Goal: Task Accomplishment & Management: Manage account settings

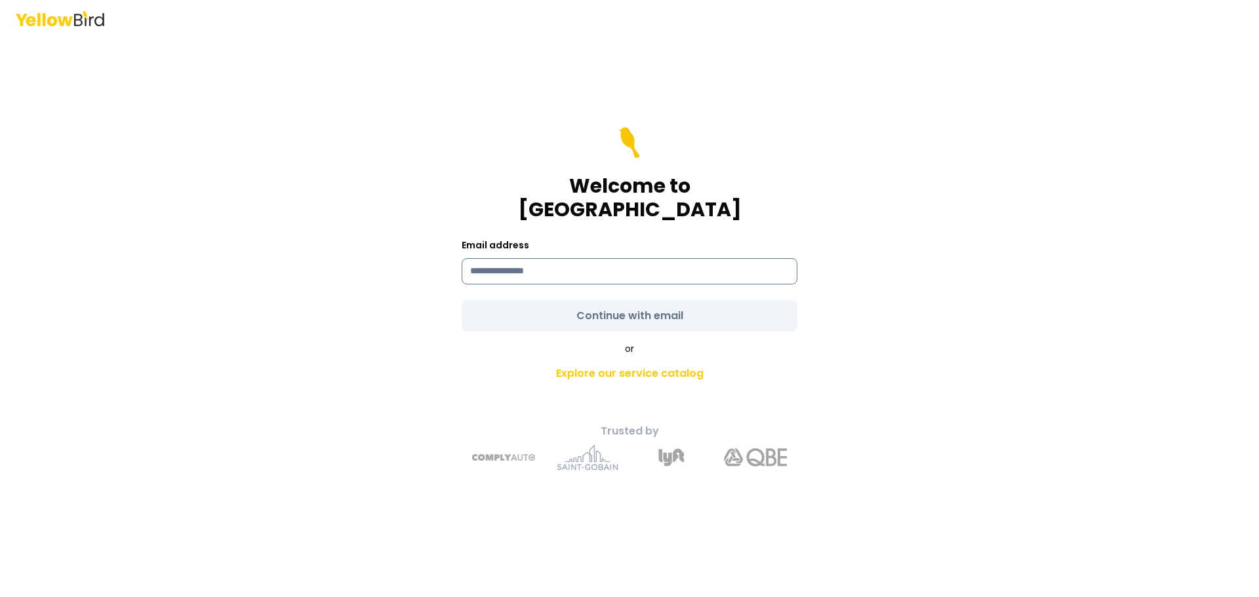
click at [531, 258] on input at bounding box center [630, 271] width 336 height 26
type input "**********"
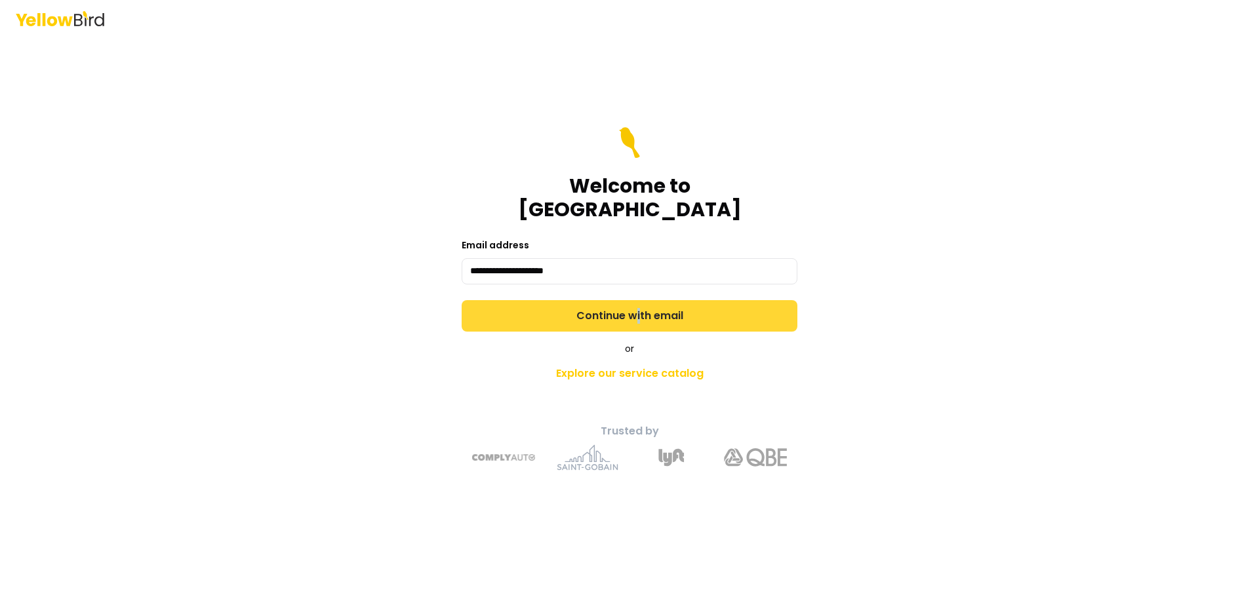
click at [638, 304] on form "**********" at bounding box center [630, 229] width 336 height 205
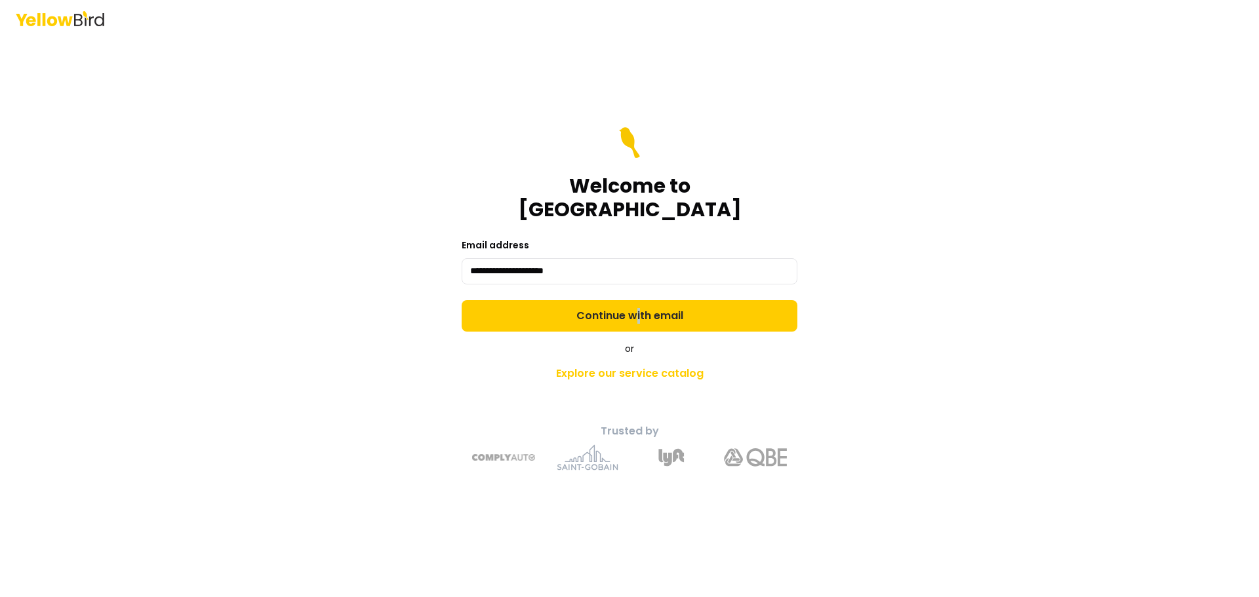
click at [639, 302] on button "Continue with email" at bounding box center [630, 315] width 336 height 31
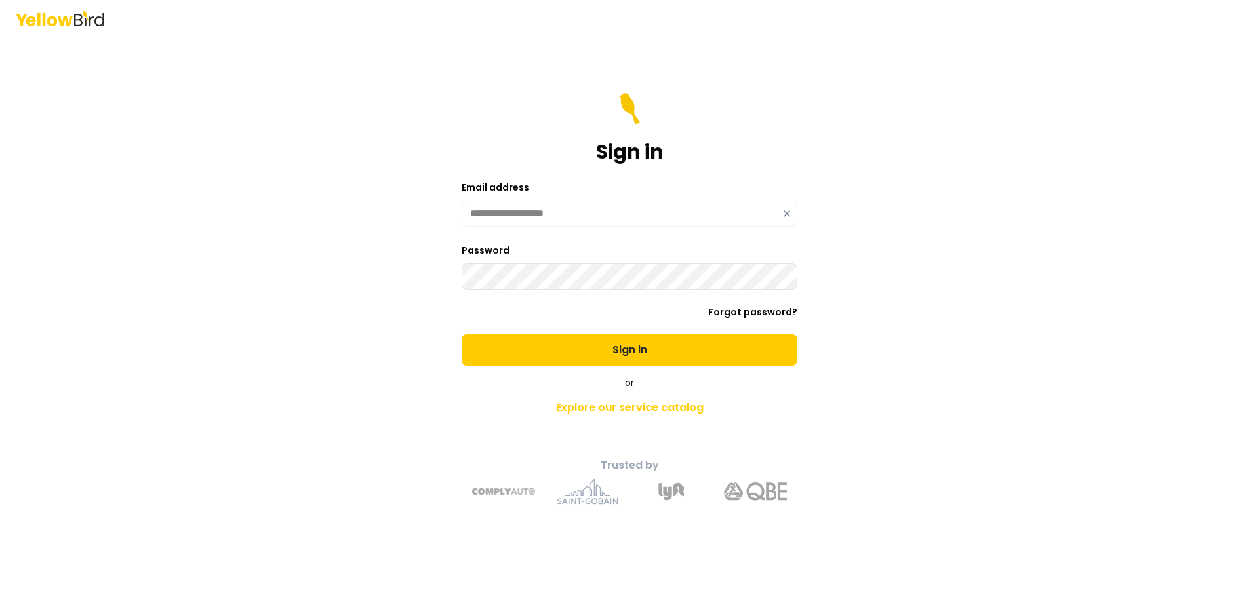
drag, startPoint x: 597, startPoint y: 355, endPoint x: 601, endPoint y: 350, distance: 7.1
click at [601, 351] on button "Sign in" at bounding box center [630, 349] width 336 height 31
click at [664, 353] on button "Sign in" at bounding box center [630, 349] width 336 height 31
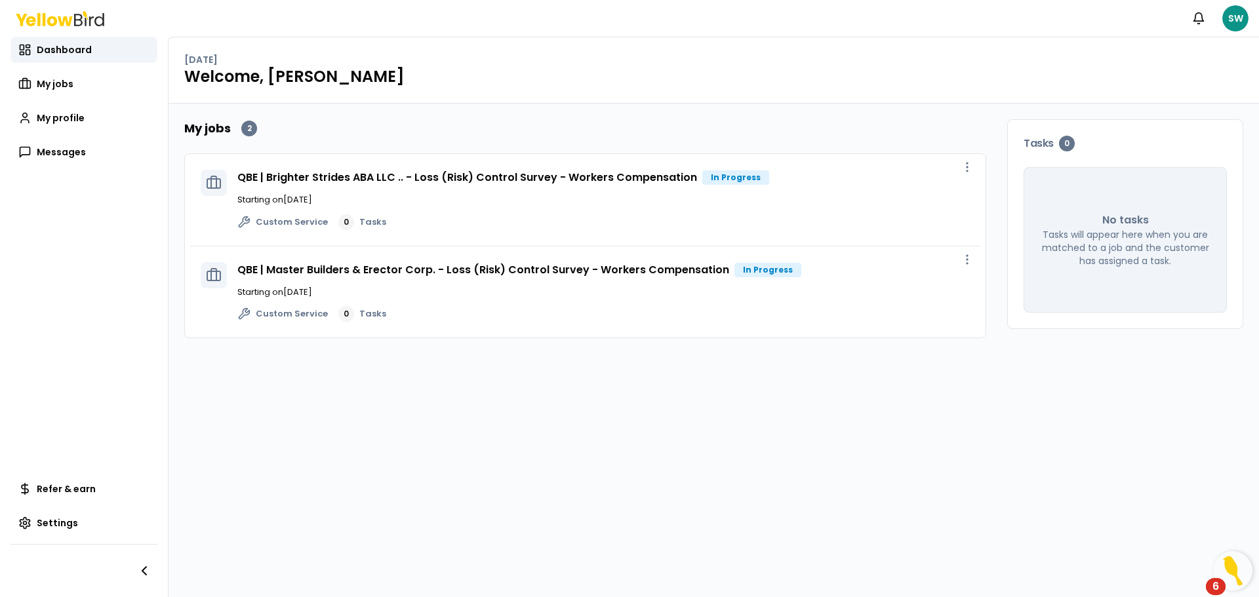
click at [515, 199] on p "Starting on [DATE]" at bounding box center [603, 199] width 732 height 13
click at [641, 178] on link "QBE | Brighter Strides ABA LLC .. - Loss (Risk) Control Survey - Workers Compen…" at bounding box center [467, 177] width 460 height 15
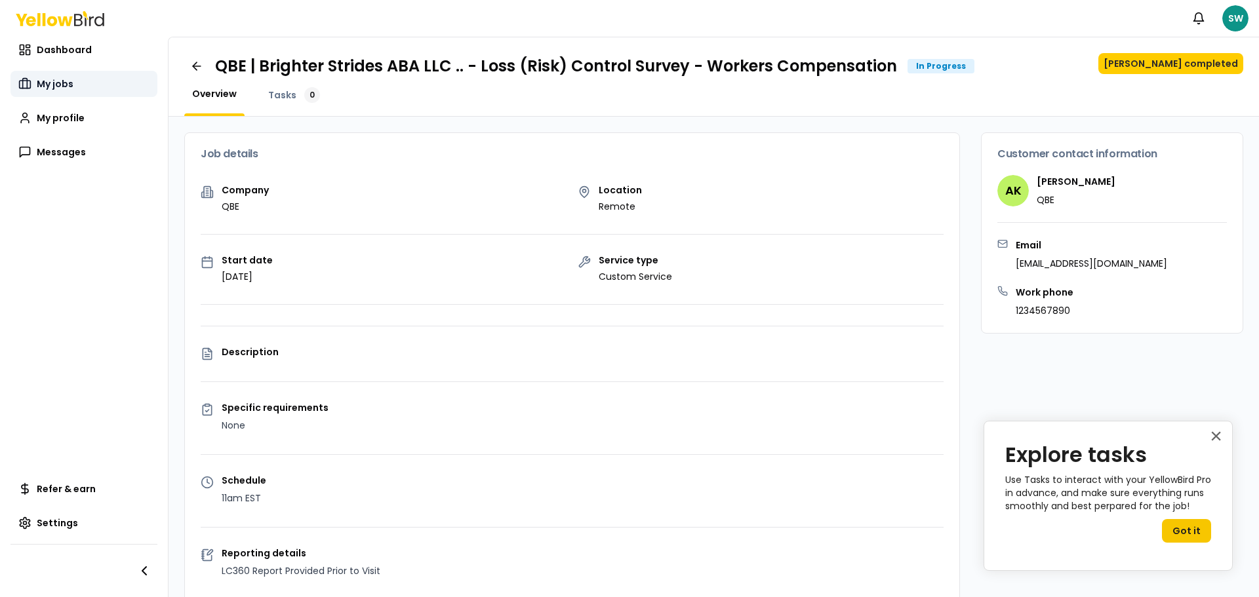
click at [56, 84] on span "My jobs" at bounding box center [55, 83] width 37 height 13
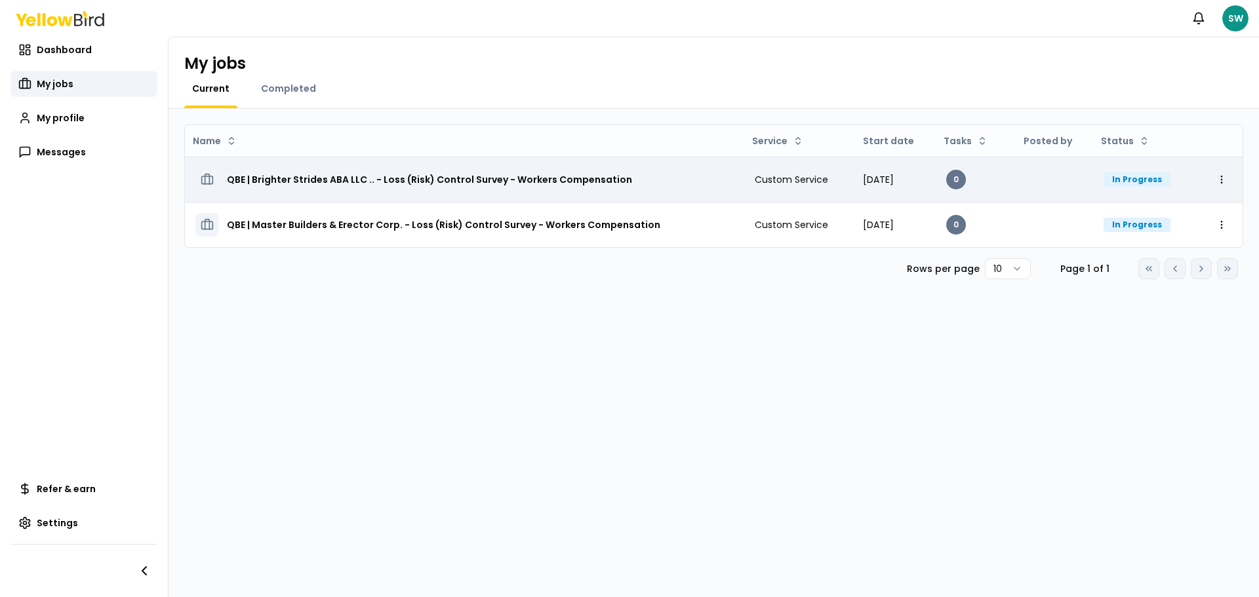
click at [1144, 178] on div "In Progress" at bounding box center [1137, 179] width 67 height 14
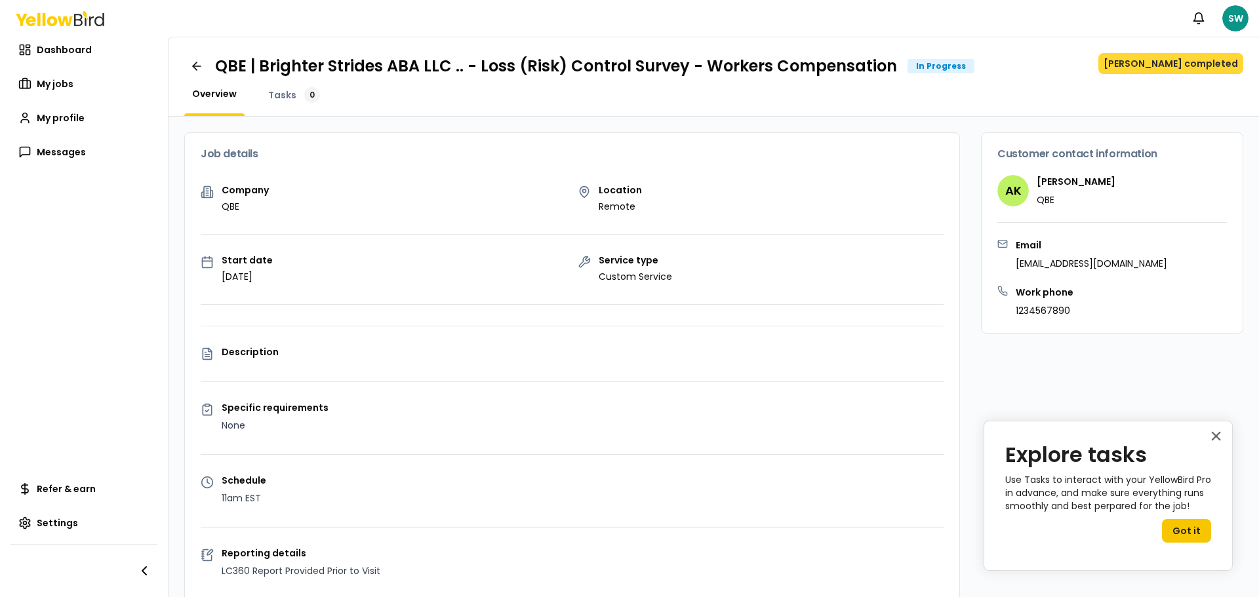
click at [1193, 66] on button "[PERSON_NAME] completed" at bounding box center [1170, 63] width 145 height 21
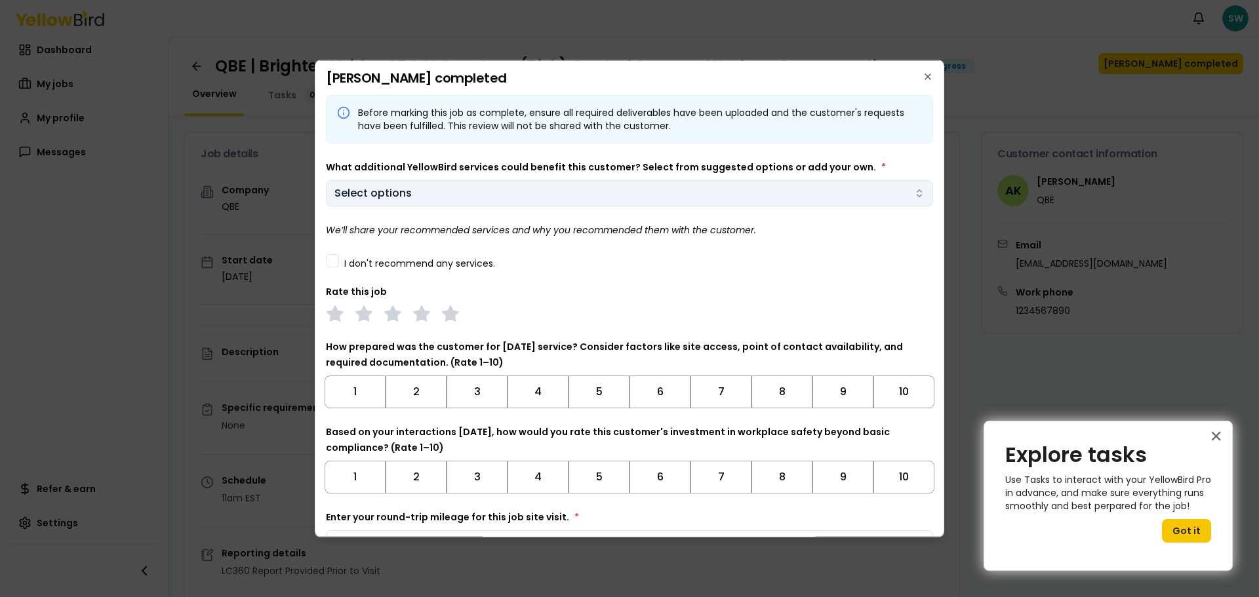
click at [458, 194] on body "Notifications SW Dashboard My jobs My profile Messages Refer & earn Settings QB…" at bounding box center [629, 298] width 1259 height 597
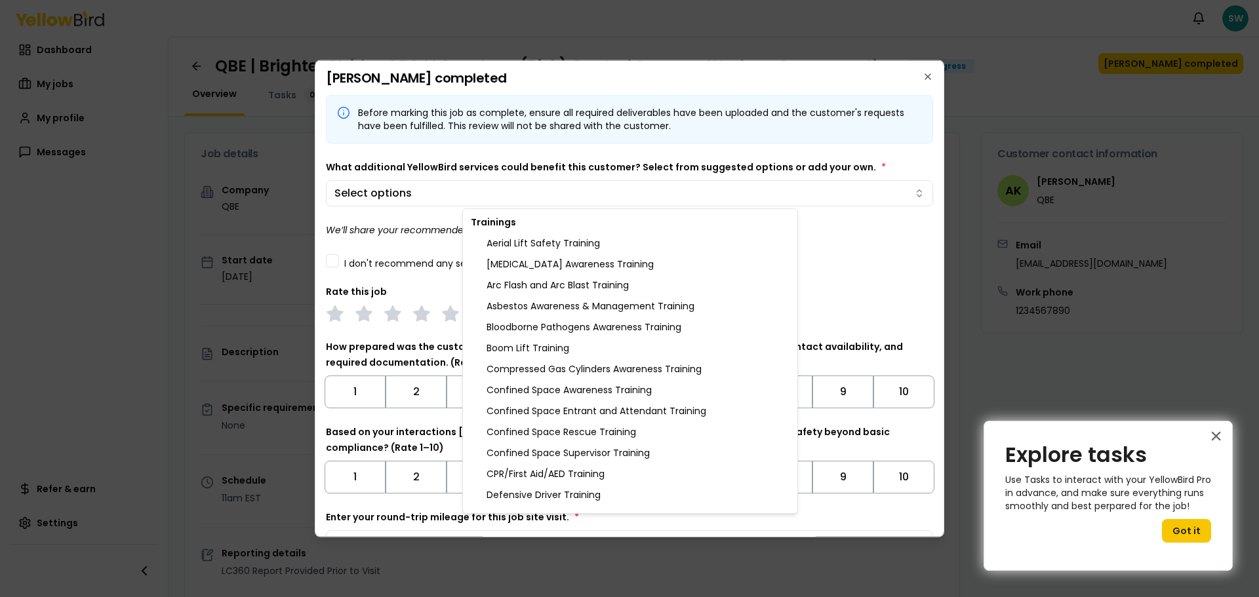
click at [851, 232] on body "Notifications SW Dashboard My jobs My profile Messages Refer & earn Settings QB…" at bounding box center [629, 298] width 1259 height 597
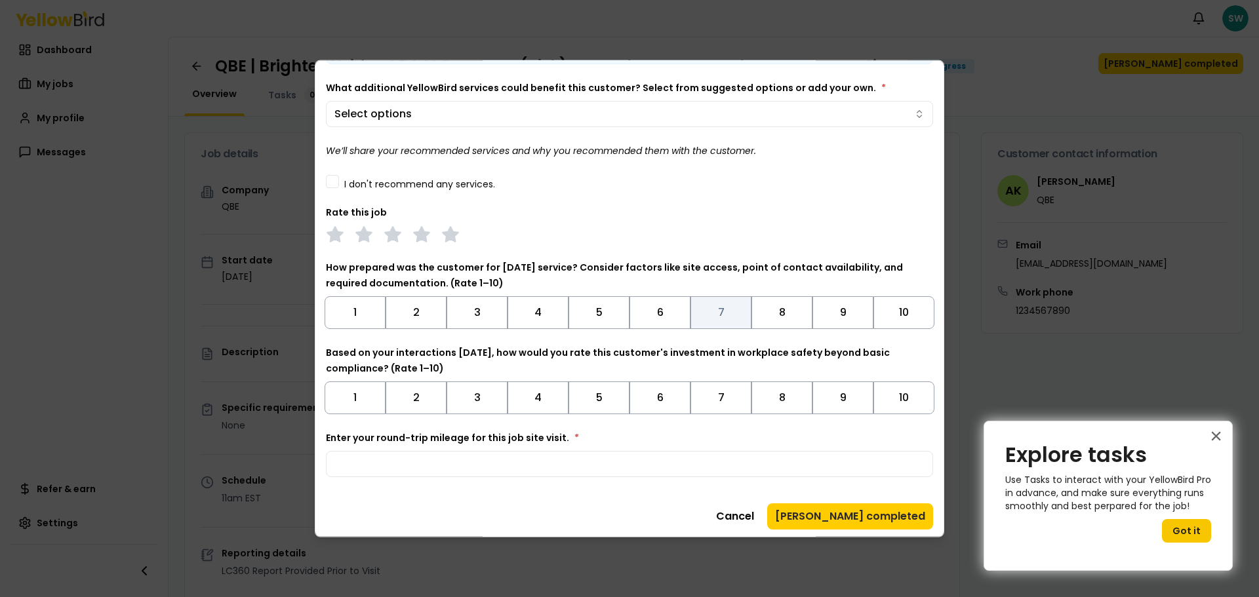
scroll to position [82, 0]
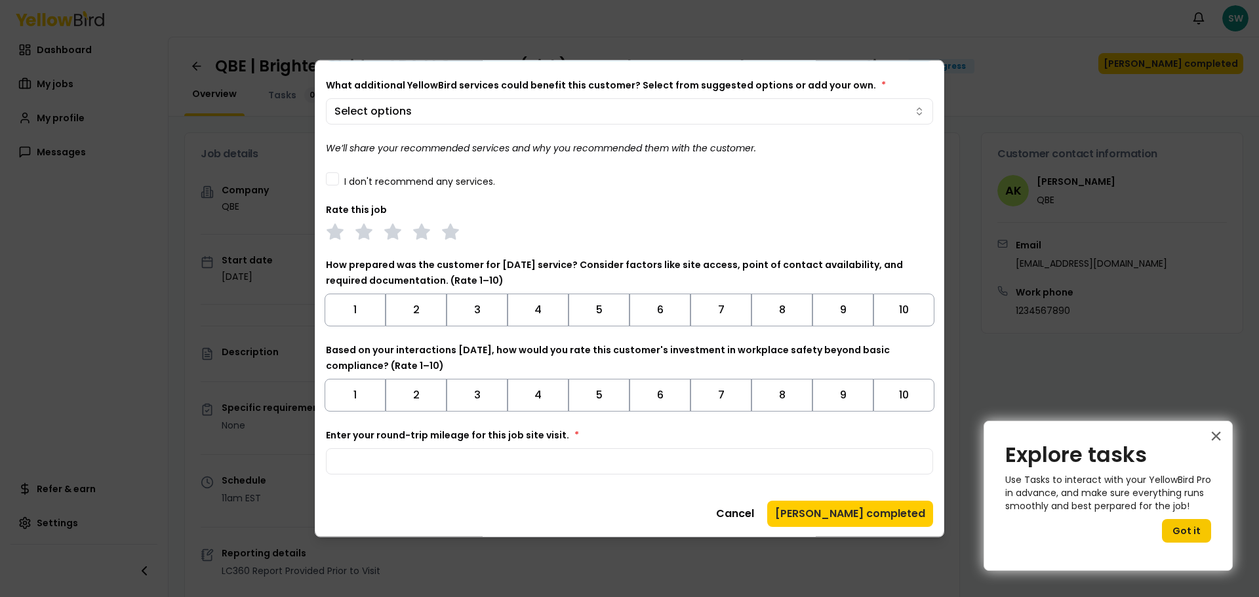
click at [906, 517] on button "[PERSON_NAME] completed" at bounding box center [850, 513] width 166 height 26
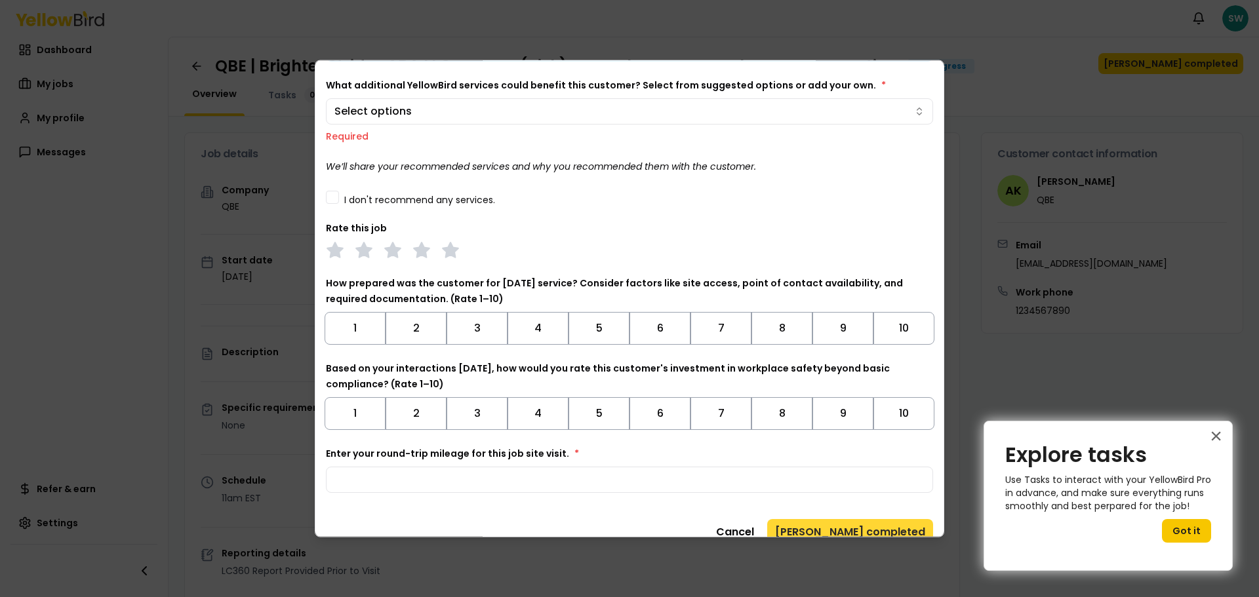
click at [885, 525] on button "[PERSON_NAME] completed" at bounding box center [850, 532] width 166 height 26
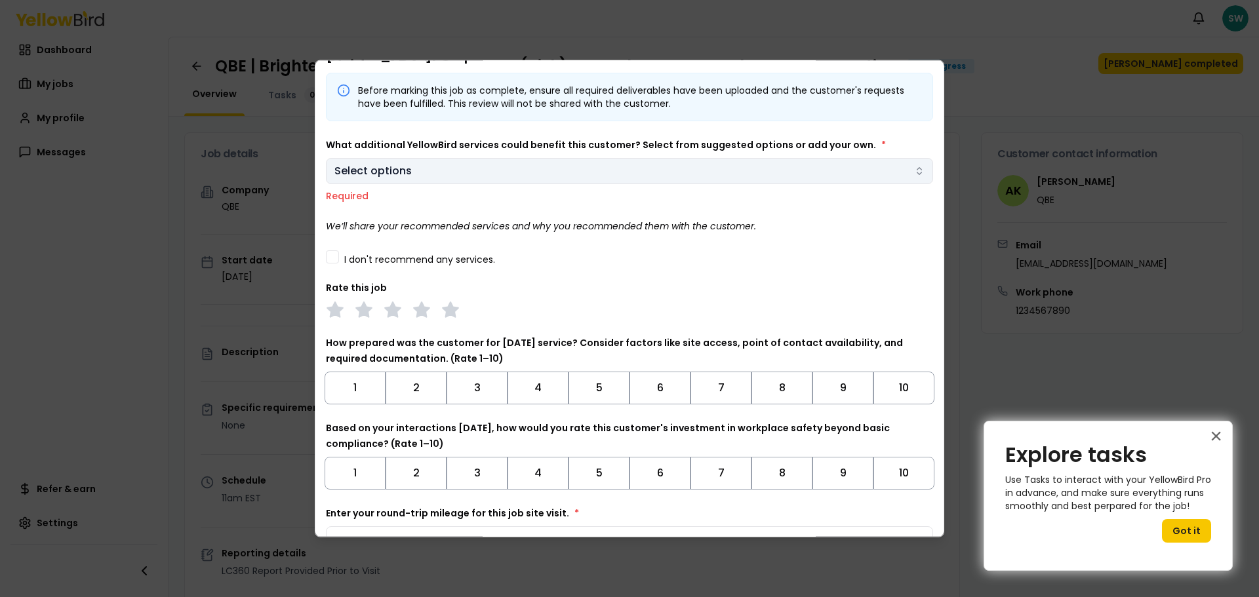
scroll to position [3, 0]
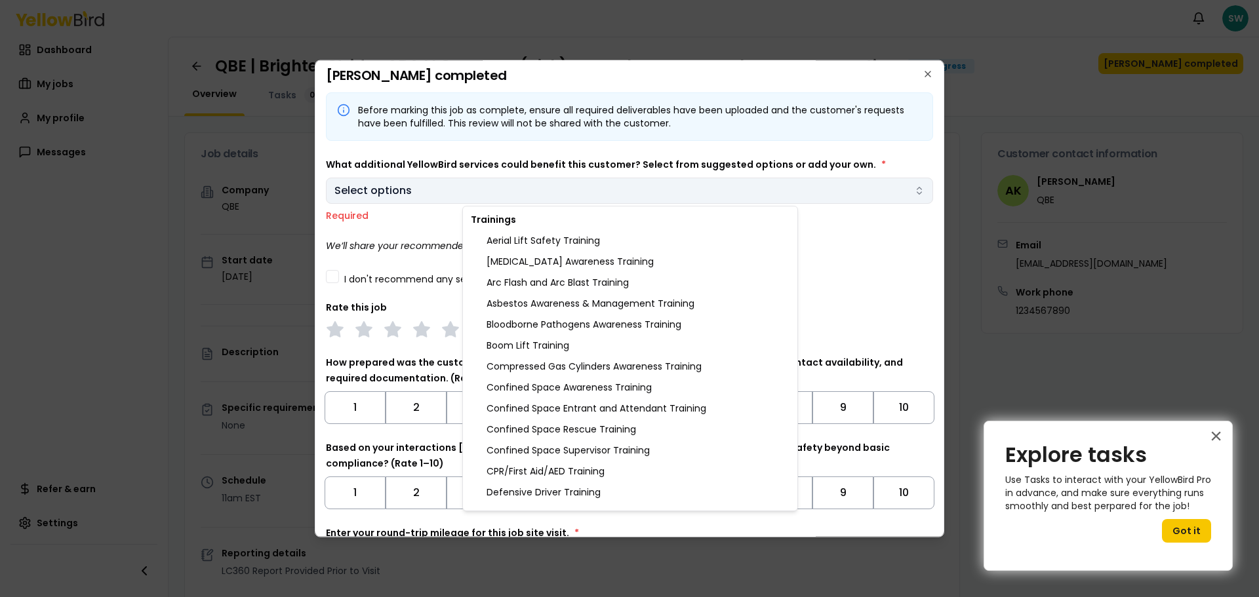
click at [586, 195] on body "Notifications SW Dashboard My jobs My profile Messages Refer & earn Settings QB…" at bounding box center [629, 298] width 1259 height 597
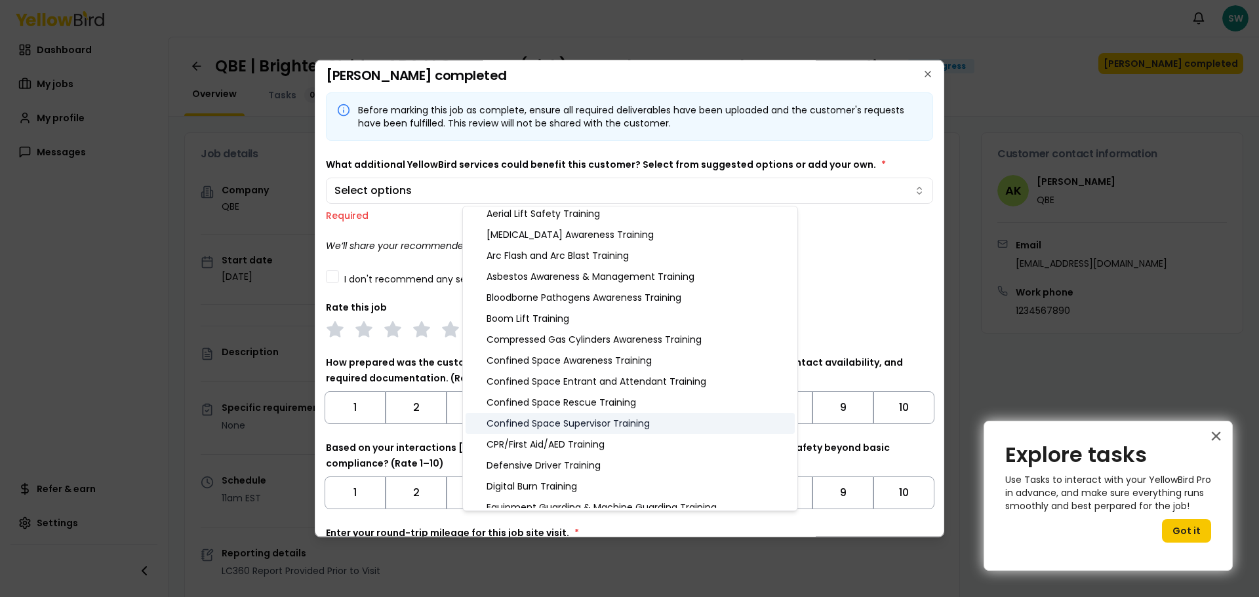
scroll to position [37, 0]
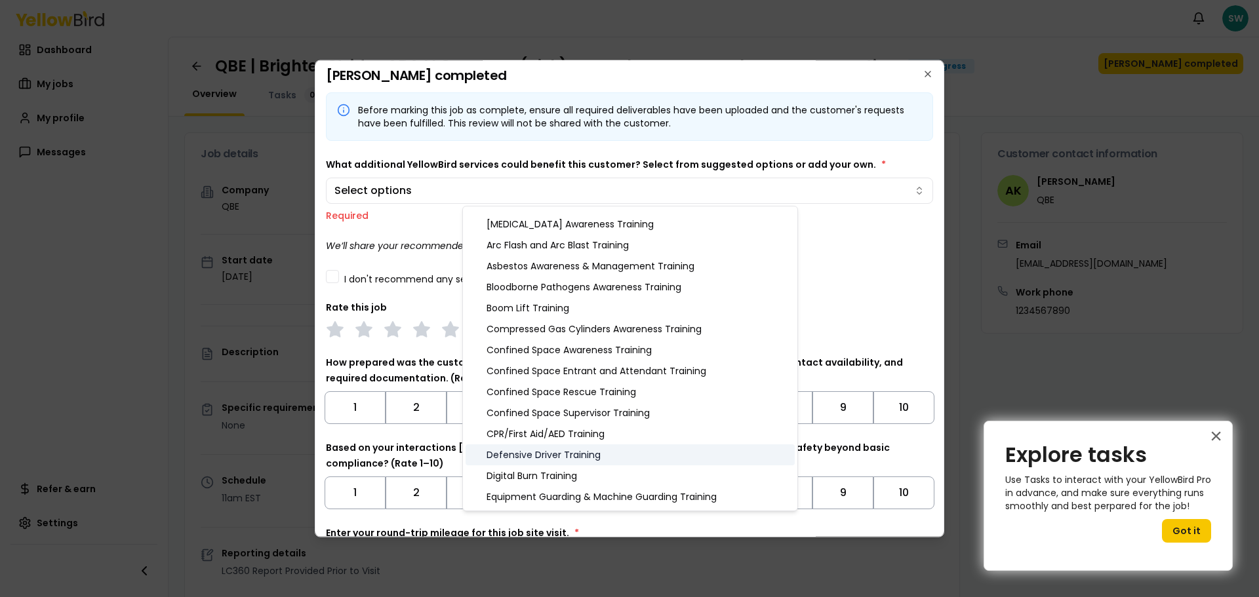
click at [565, 456] on div "Defensive Driver Training" at bounding box center [630, 455] width 329 height 21
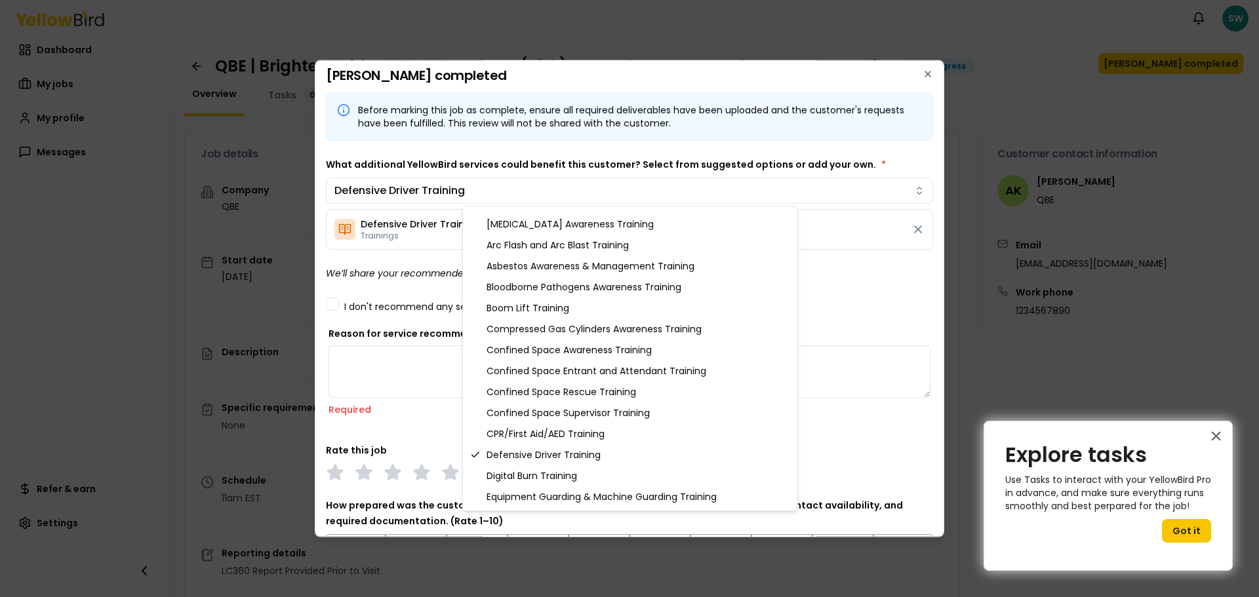
click at [881, 298] on body "Notifications SW Dashboard My jobs My profile Messages Refer & earn Settings QB…" at bounding box center [629, 298] width 1259 height 597
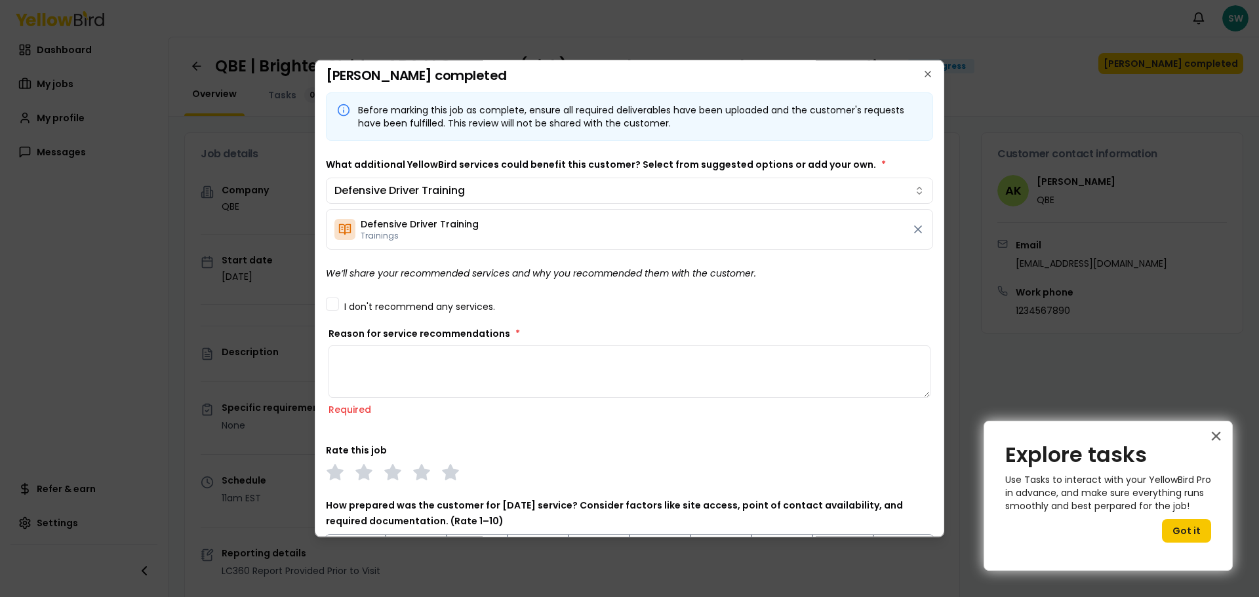
click at [395, 371] on textarea "Reason for service recommendations *" at bounding box center [630, 371] width 602 height 52
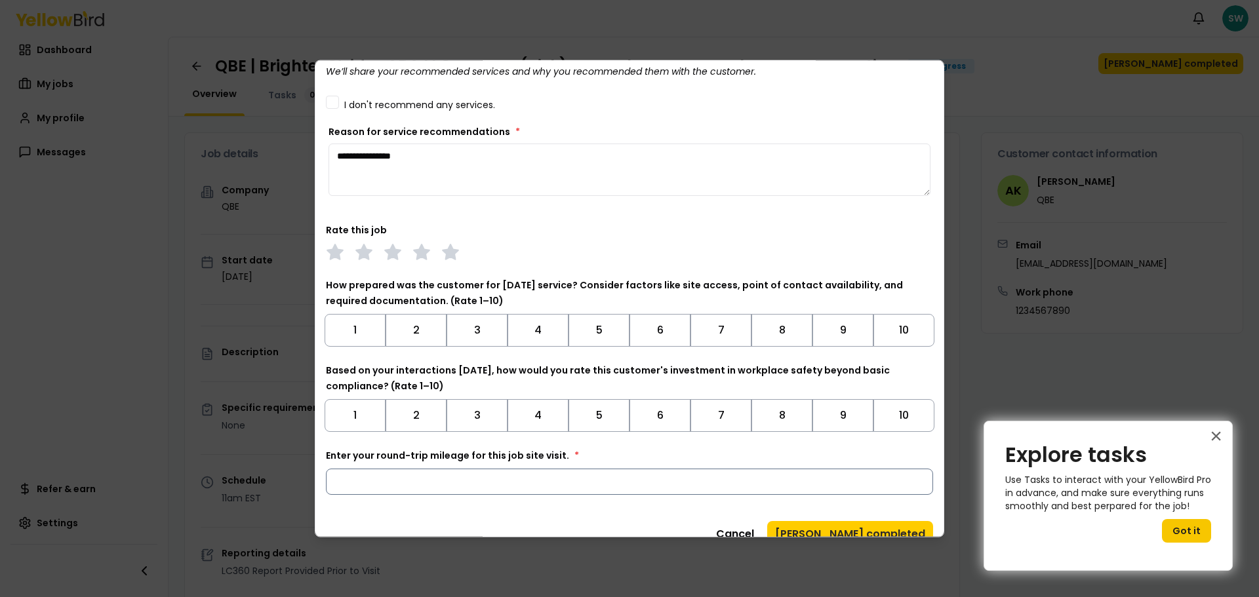
scroll to position [225, 0]
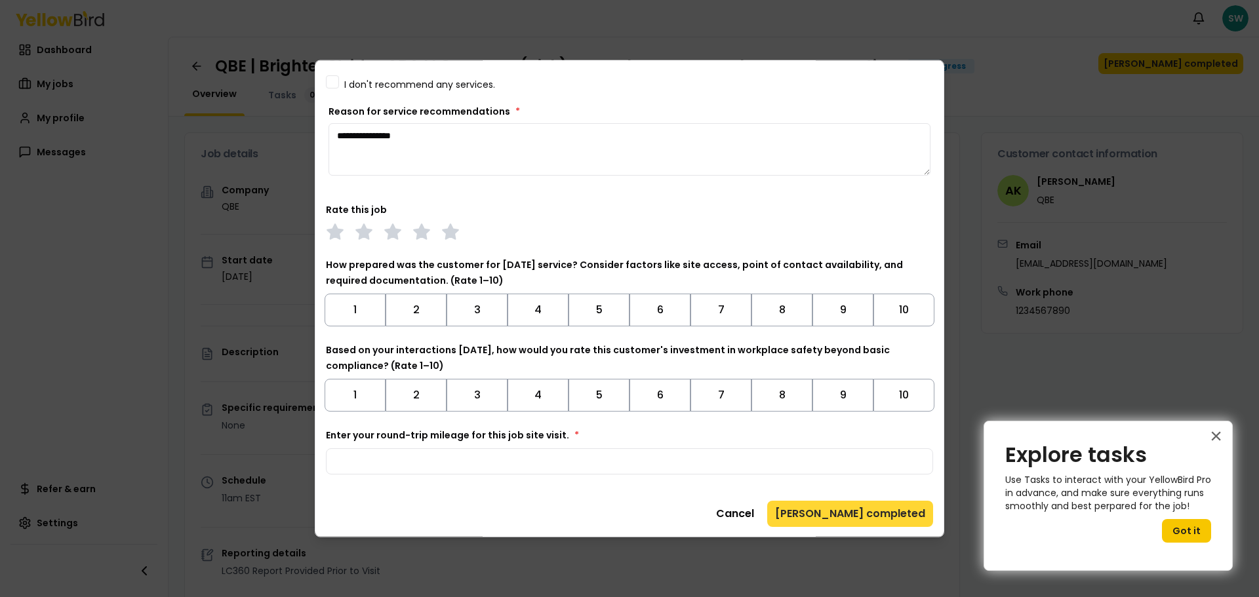
type textarea "**********"
click at [889, 514] on button "[PERSON_NAME] completed" at bounding box center [850, 513] width 166 height 26
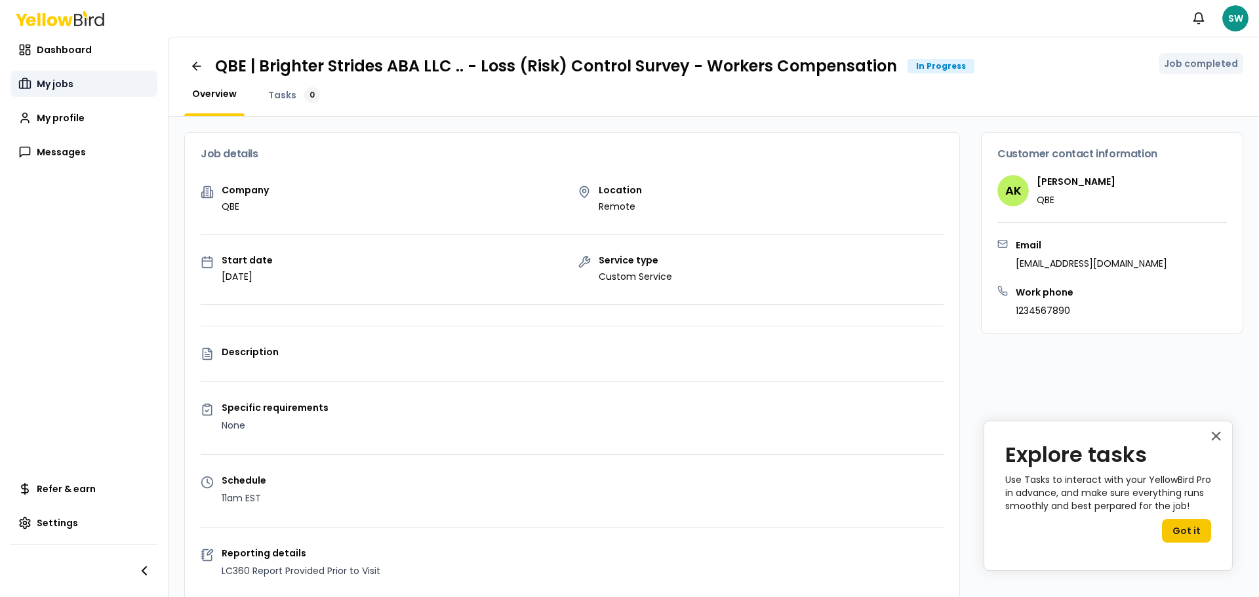
click at [54, 83] on span "My jobs" at bounding box center [55, 83] width 37 height 13
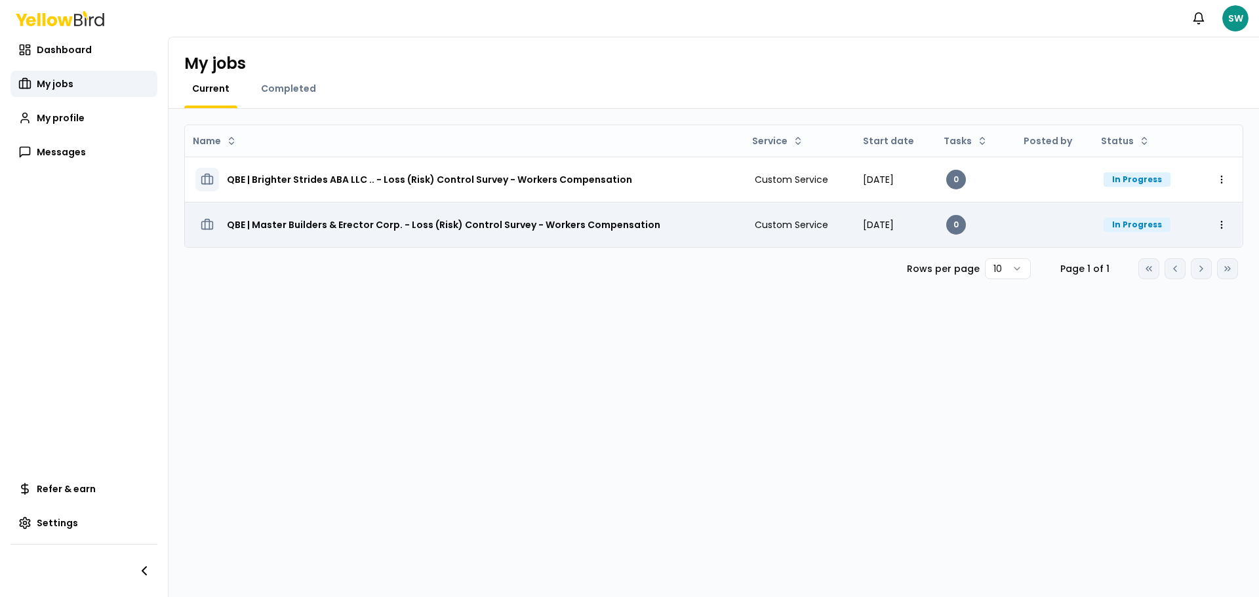
click at [1154, 228] on div "In Progress" at bounding box center [1137, 225] width 67 height 14
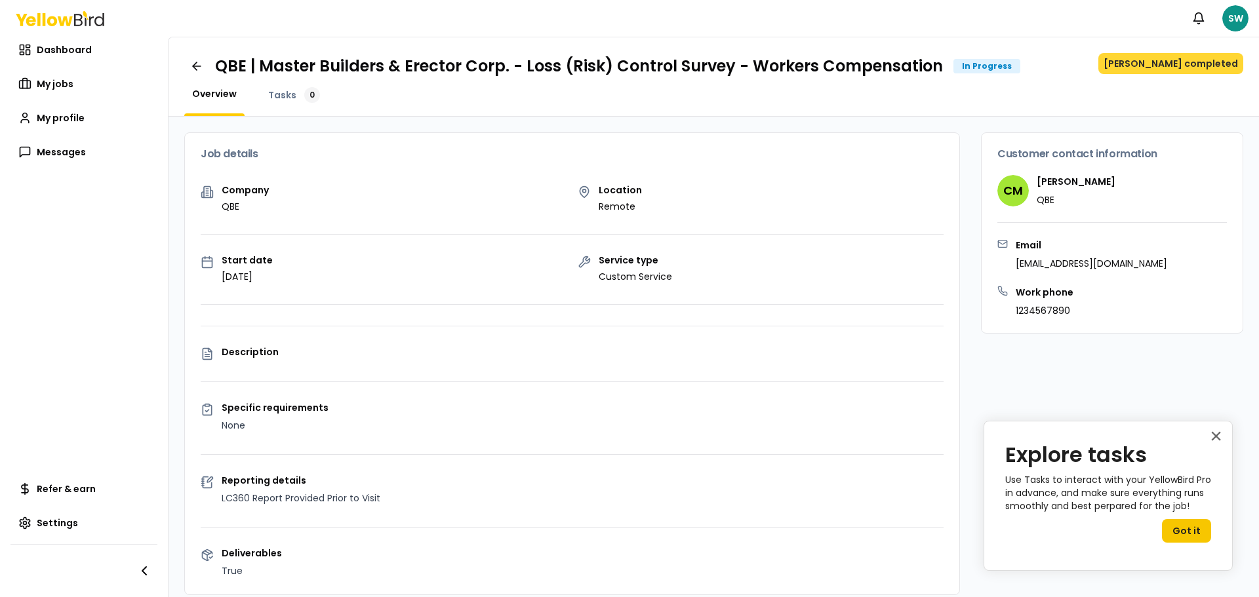
click at [1178, 67] on button "[PERSON_NAME] completed" at bounding box center [1170, 63] width 145 height 21
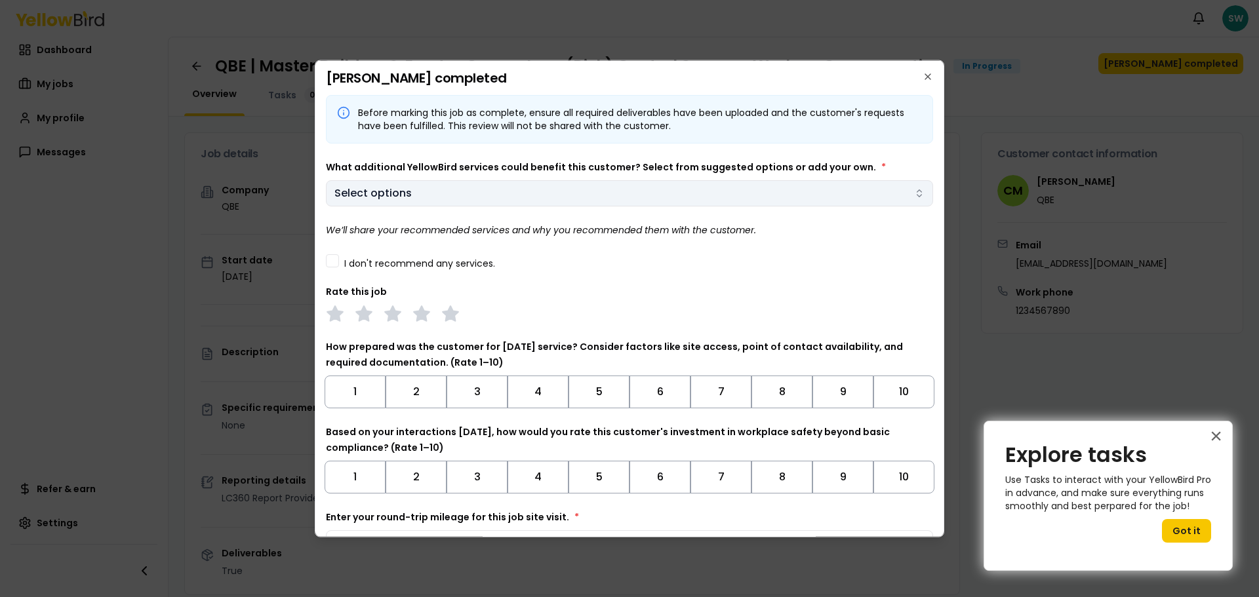
click at [919, 190] on icon "button" at bounding box center [919, 193] width 10 height 10
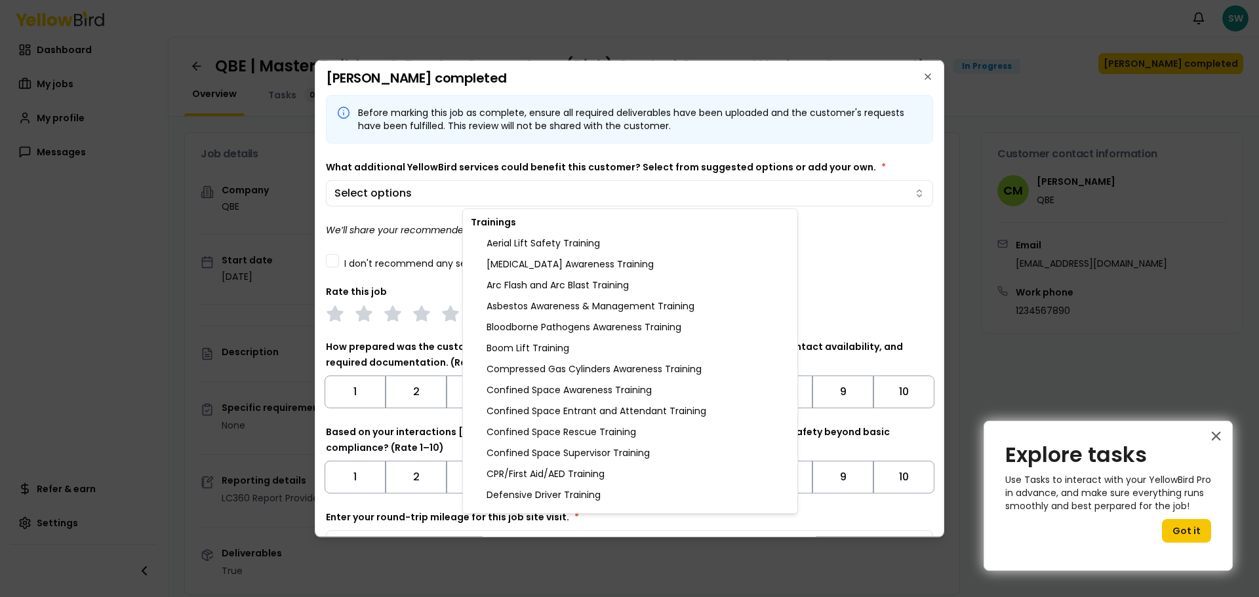
click at [334, 265] on body "Notifications SW Dashboard My jobs My profile Messages Refer & earn Settings QB…" at bounding box center [629, 298] width 1259 height 597
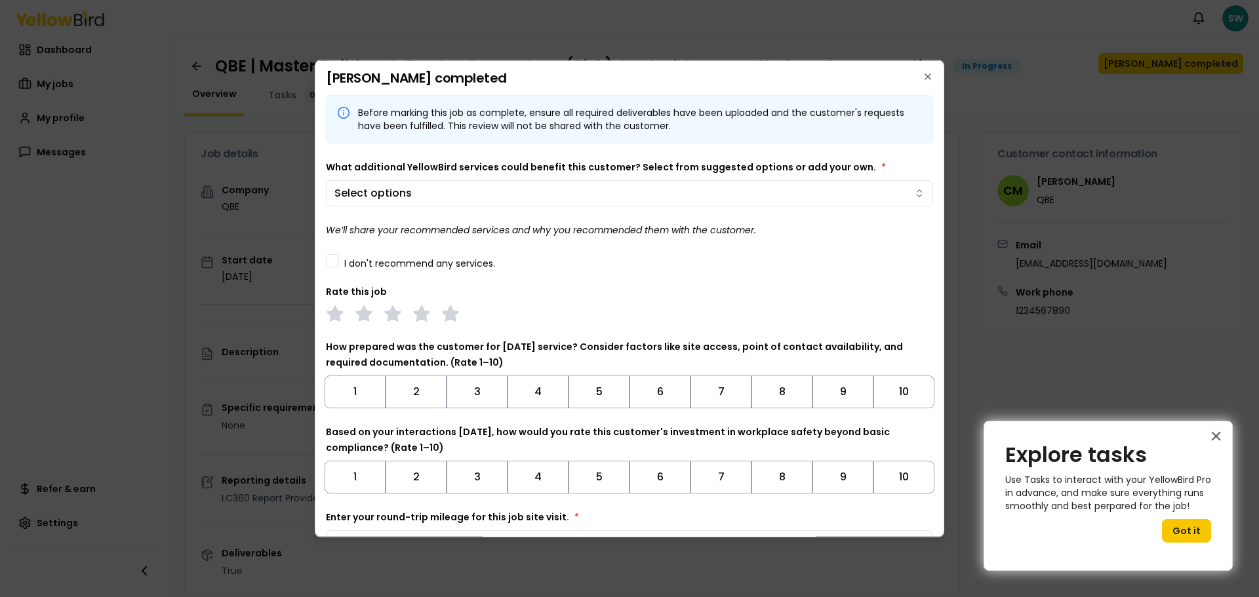
click at [336, 265] on button "I don't recommend any services." at bounding box center [332, 260] width 13 height 13
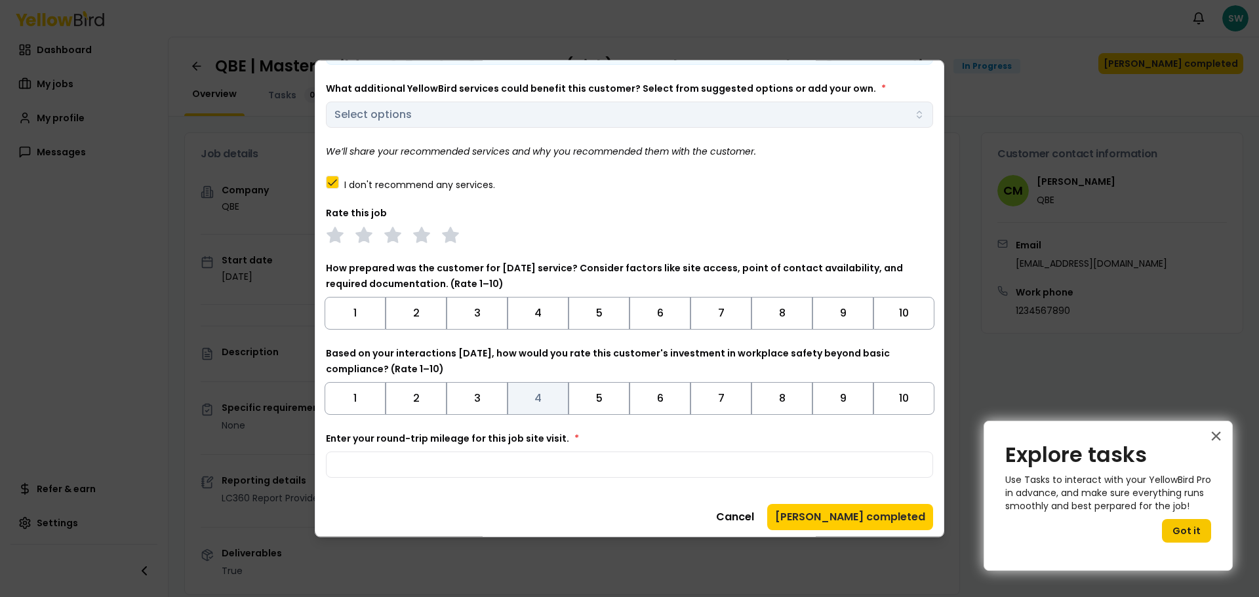
scroll to position [82, 0]
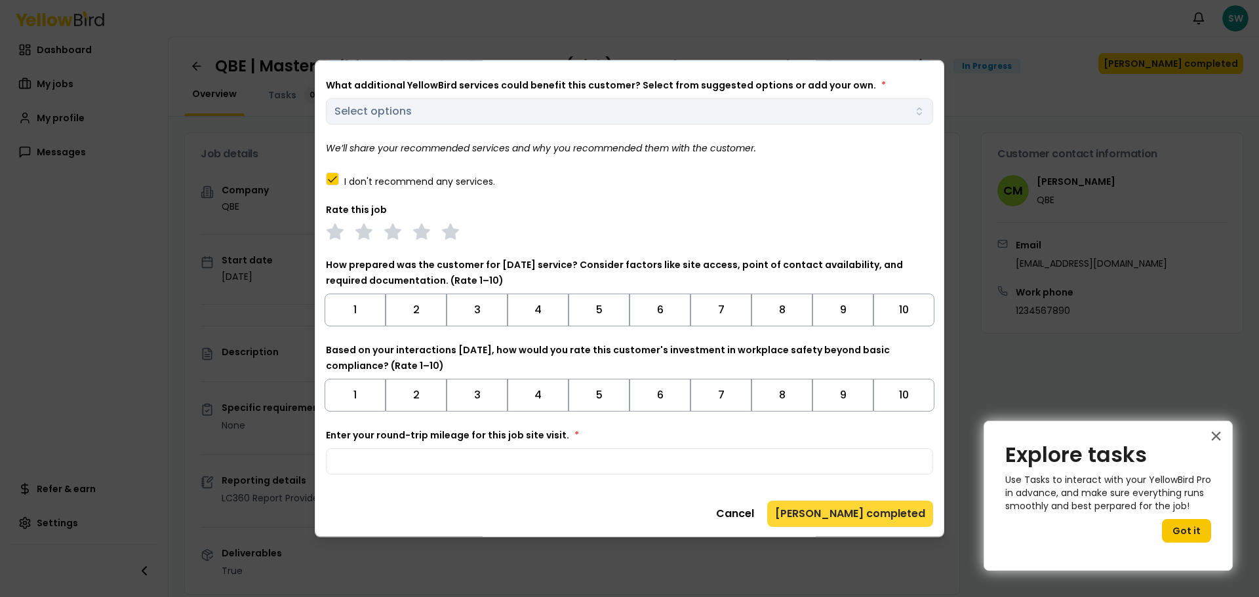
click at [858, 512] on button "[PERSON_NAME] completed" at bounding box center [850, 513] width 166 height 26
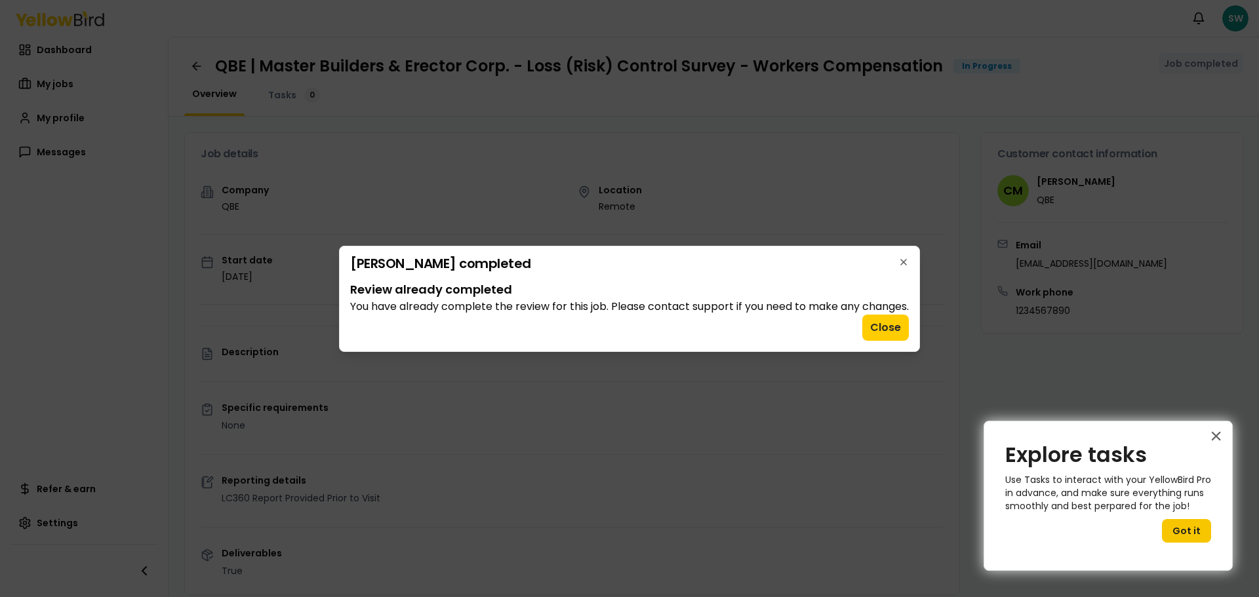
scroll to position [0, 0]
click at [887, 332] on button "Close" at bounding box center [885, 328] width 47 height 26
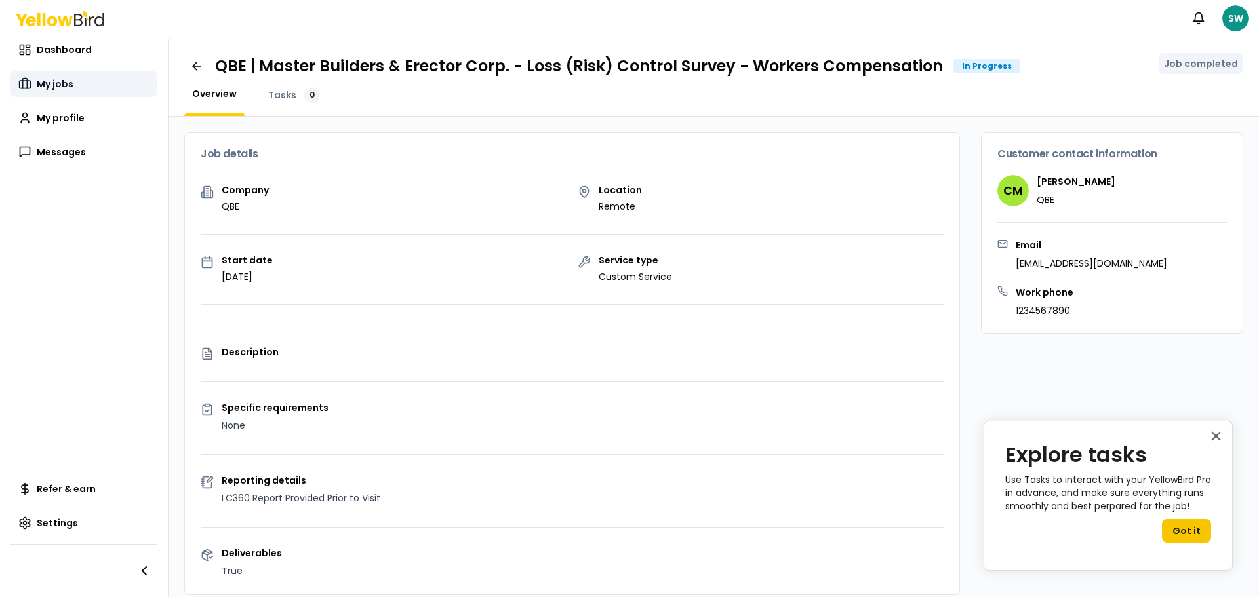
click at [66, 84] on span "My jobs" at bounding box center [55, 83] width 37 height 13
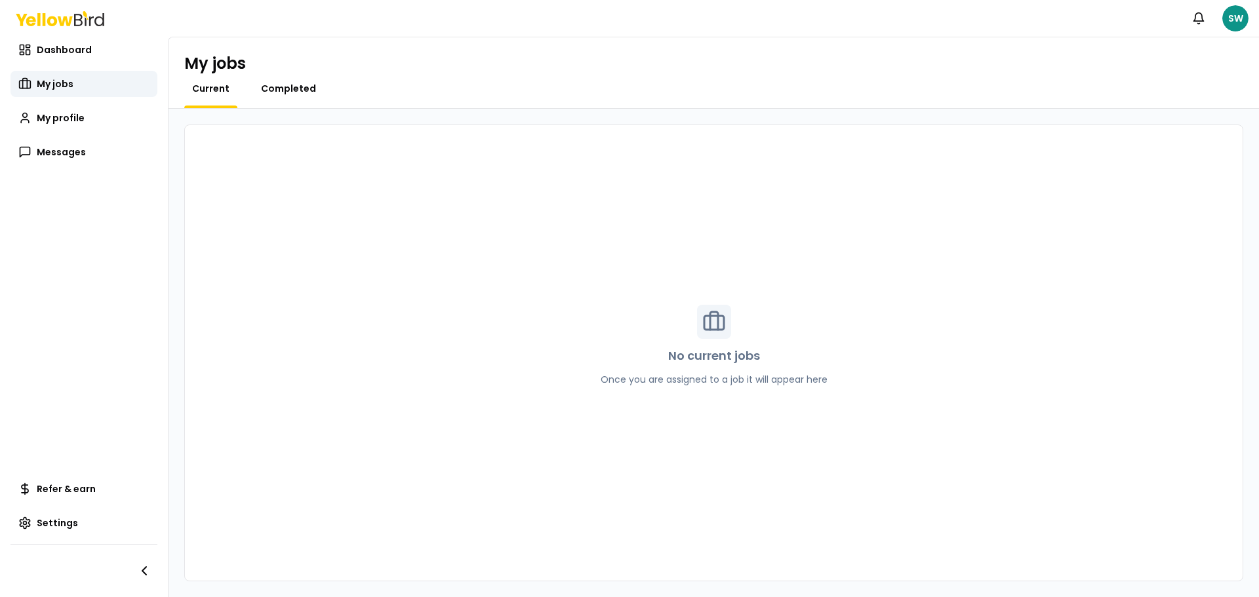
click at [266, 92] on span "Completed" at bounding box center [288, 88] width 55 height 13
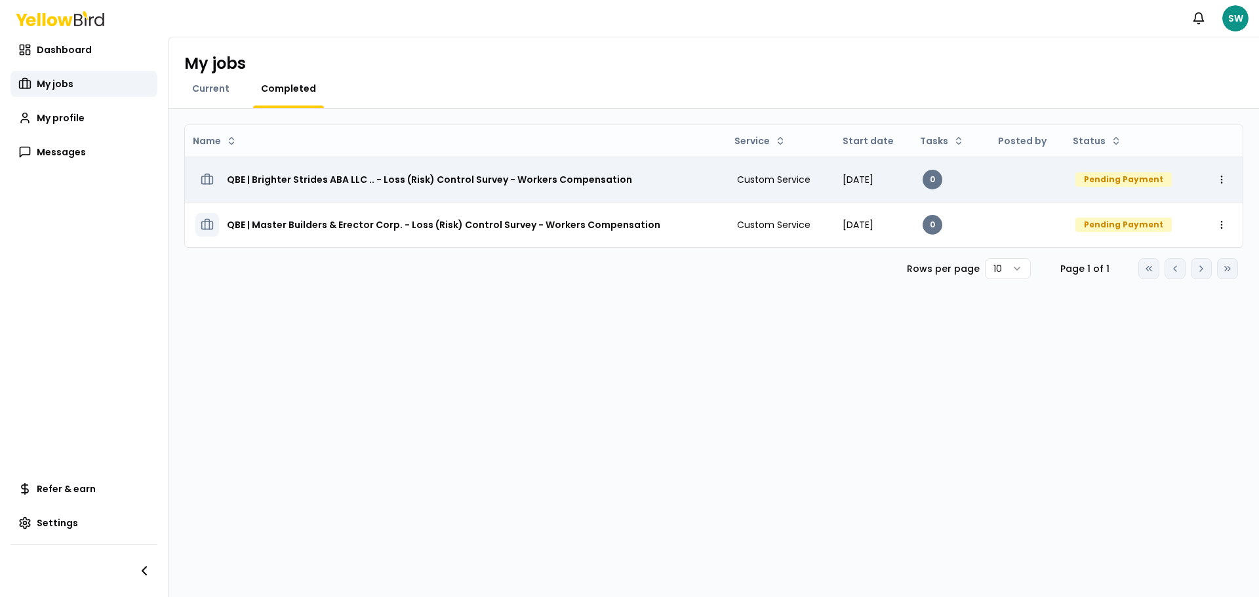
click at [283, 178] on h3 "QBE | Brighter Strides ABA LLC .. - Loss (Risk) Control Survey - Workers Compen…" at bounding box center [429, 180] width 405 height 24
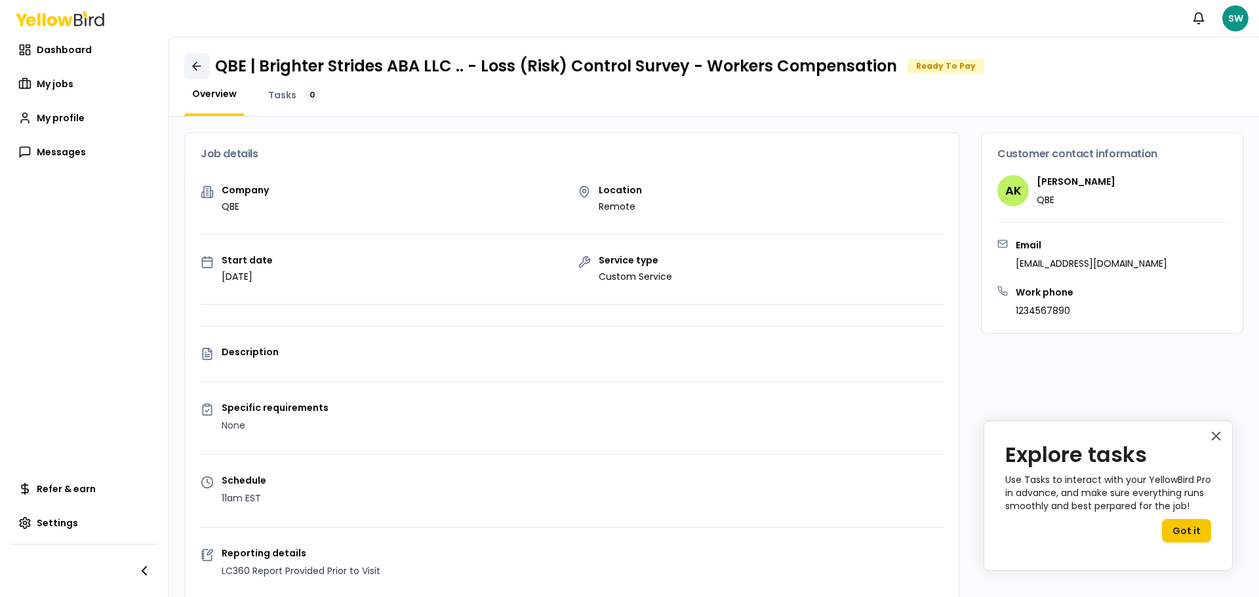
click at [197, 68] on icon at bounding box center [196, 66] width 13 height 13
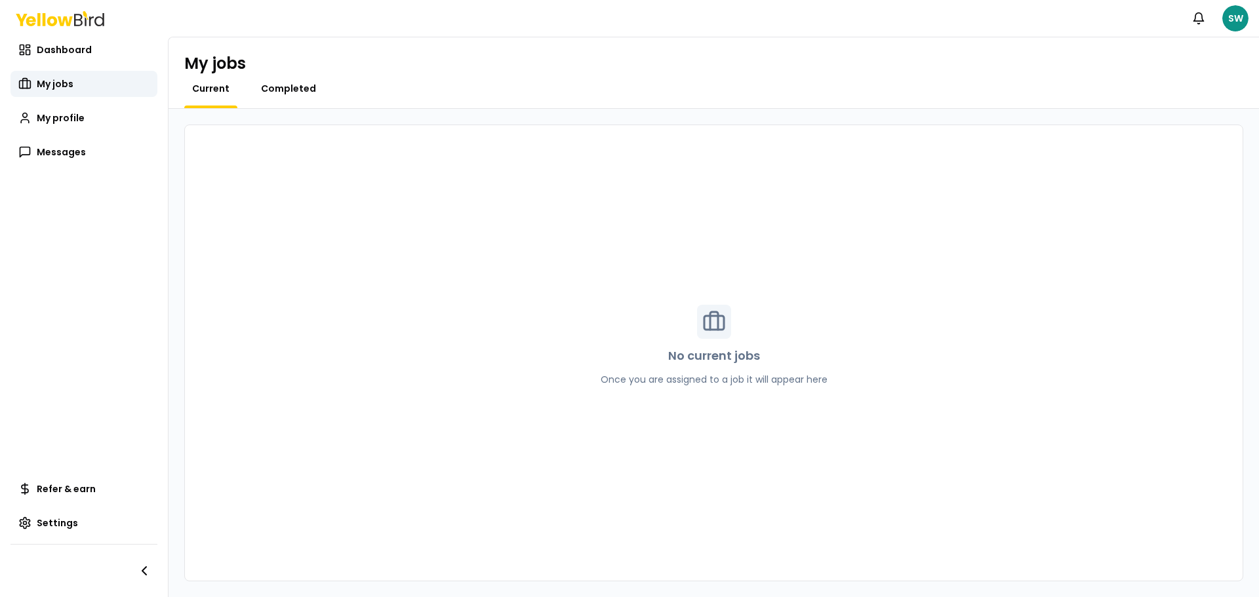
click at [292, 94] on span "Completed" at bounding box center [288, 88] width 55 height 13
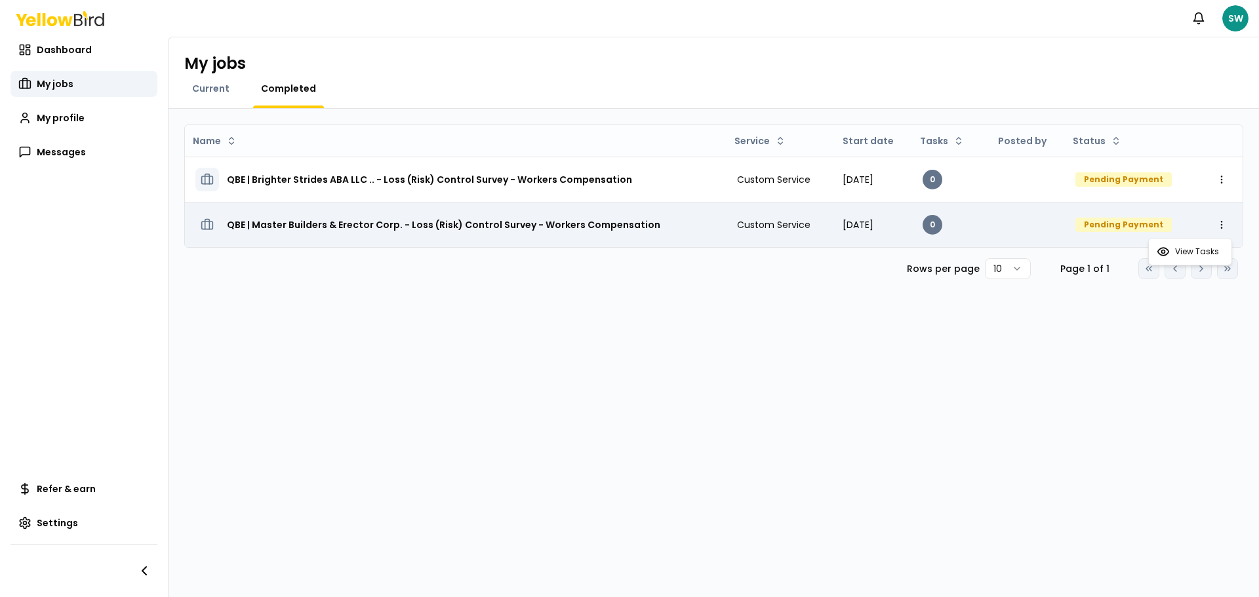
click at [1220, 224] on html "Notifications SW Dashboard My jobs My profile Messages Refer & earn Settings My…" at bounding box center [629, 298] width 1259 height 597
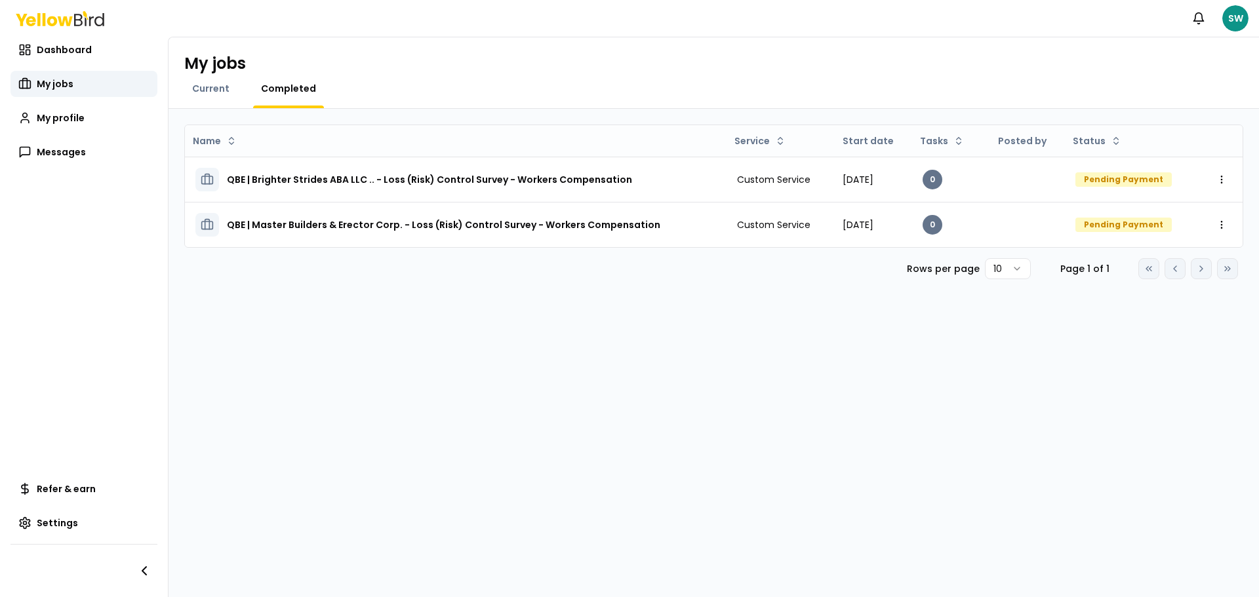
click at [1153, 224] on html "Notifications SW Dashboard My jobs My profile Messages Refer & earn Settings My…" at bounding box center [629, 298] width 1259 height 597
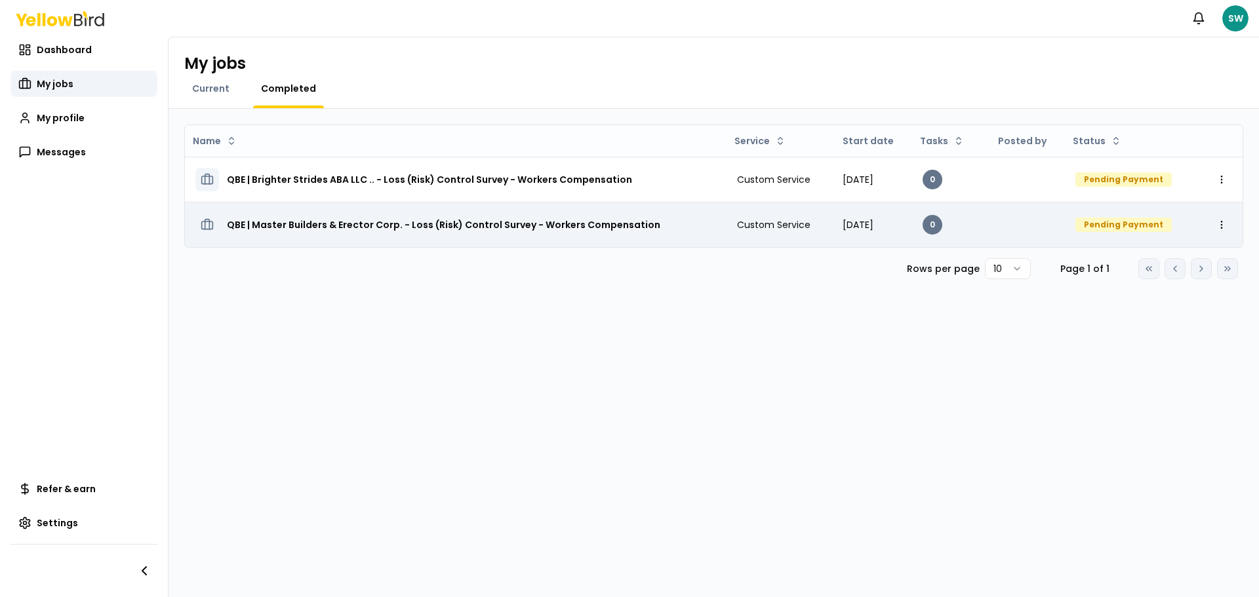
click at [1116, 224] on div "Pending Payment" at bounding box center [1123, 225] width 96 height 14
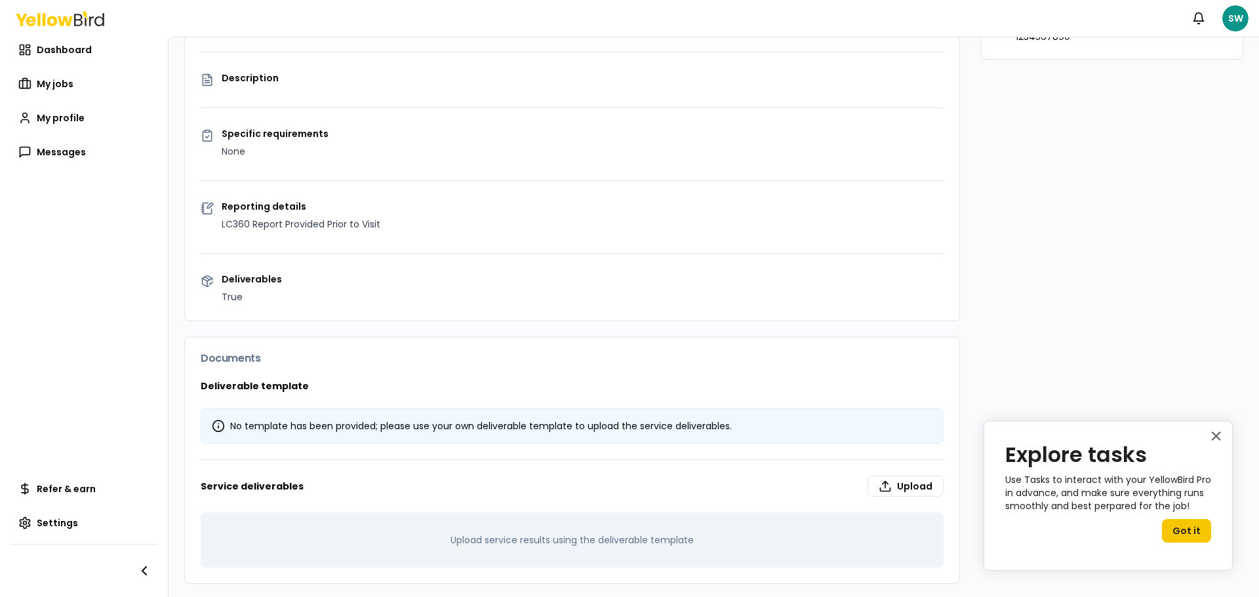
scroll to position [277, 0]
click at [1218, 437] on button "×" at bounding box center [1216, 436] width 12 height 21
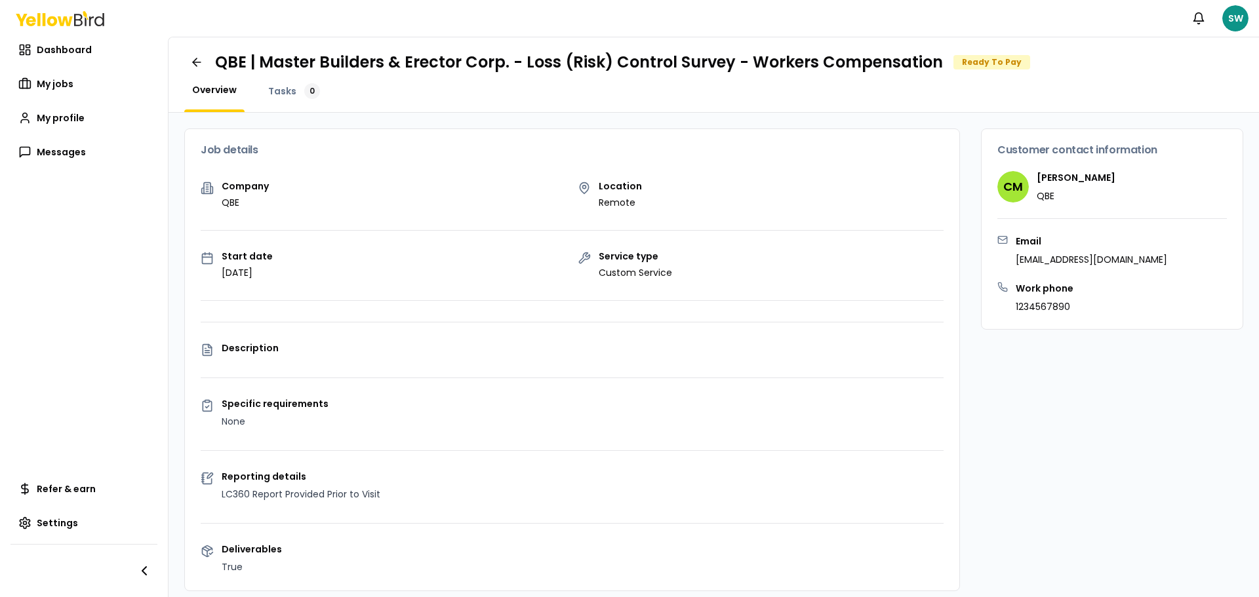
scroll to position [0, 0]
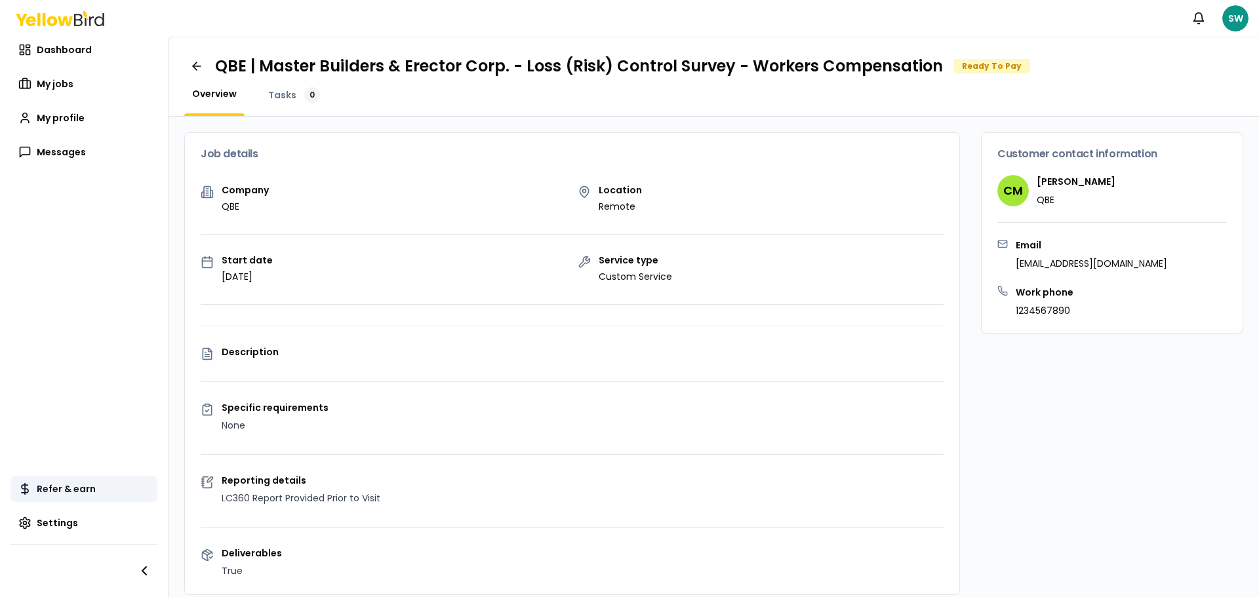
click at [73, 493] on span "Refer & earn" at bounding box center [66, 489] width 59 height 13
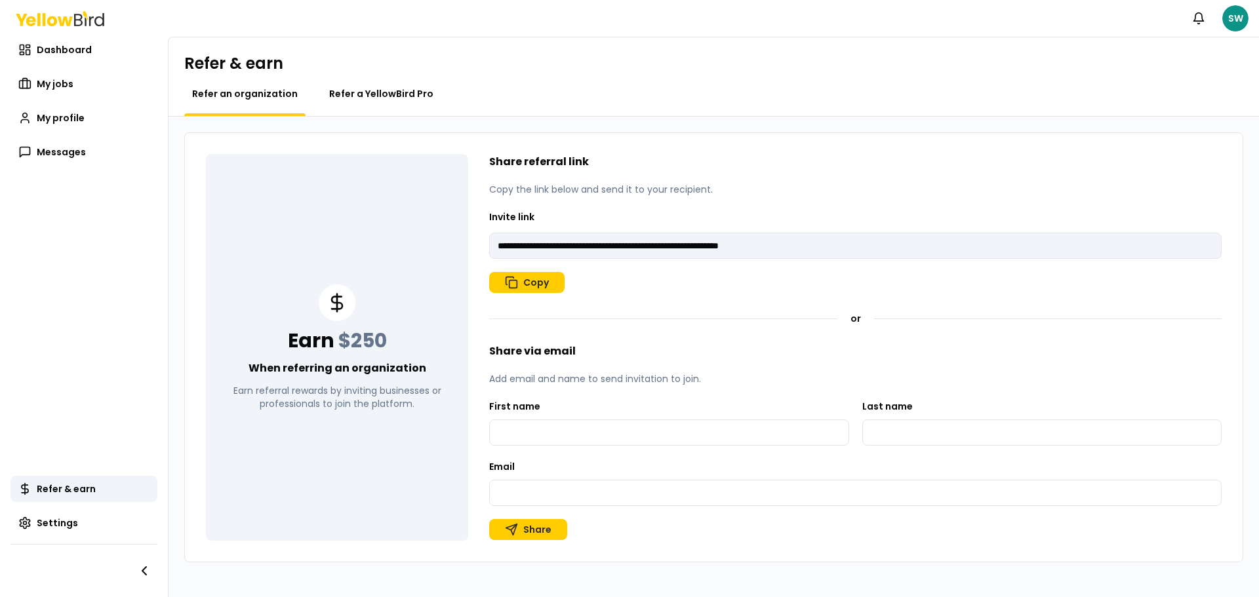
click at [374, 88] on span "Refer a YellowBird Pro" at bounding box center [381, 93] width 104 height 13
type input "**********"
